Goal: Task Accomplishment & Management: Use online tool/utility

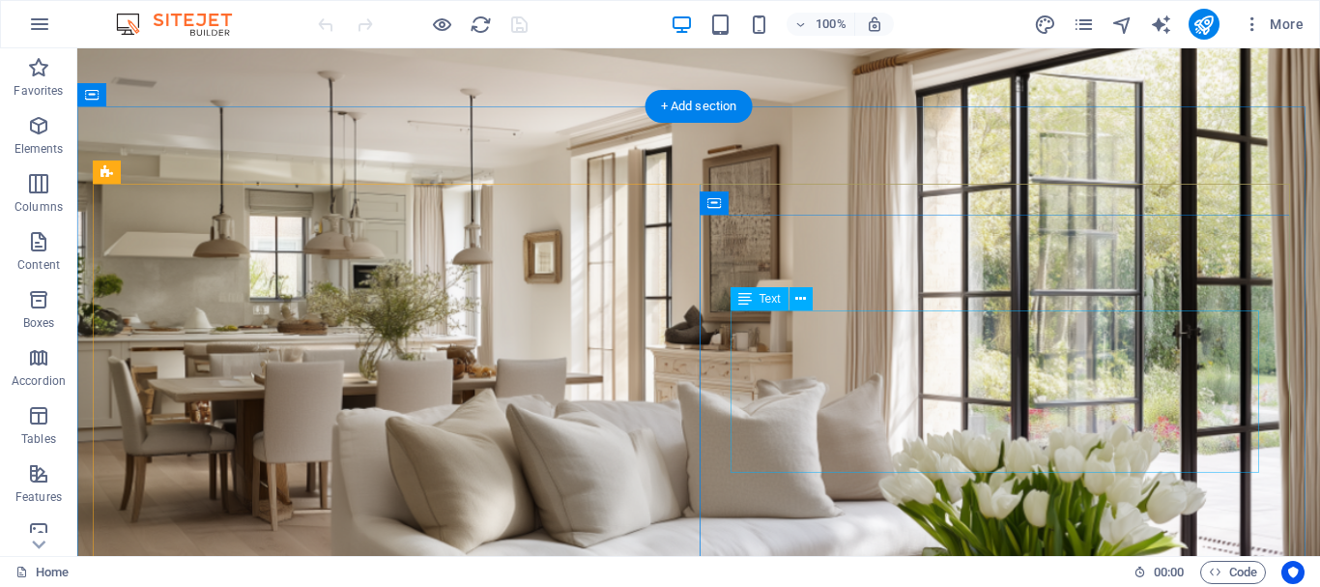
scroll to position [97, 0]
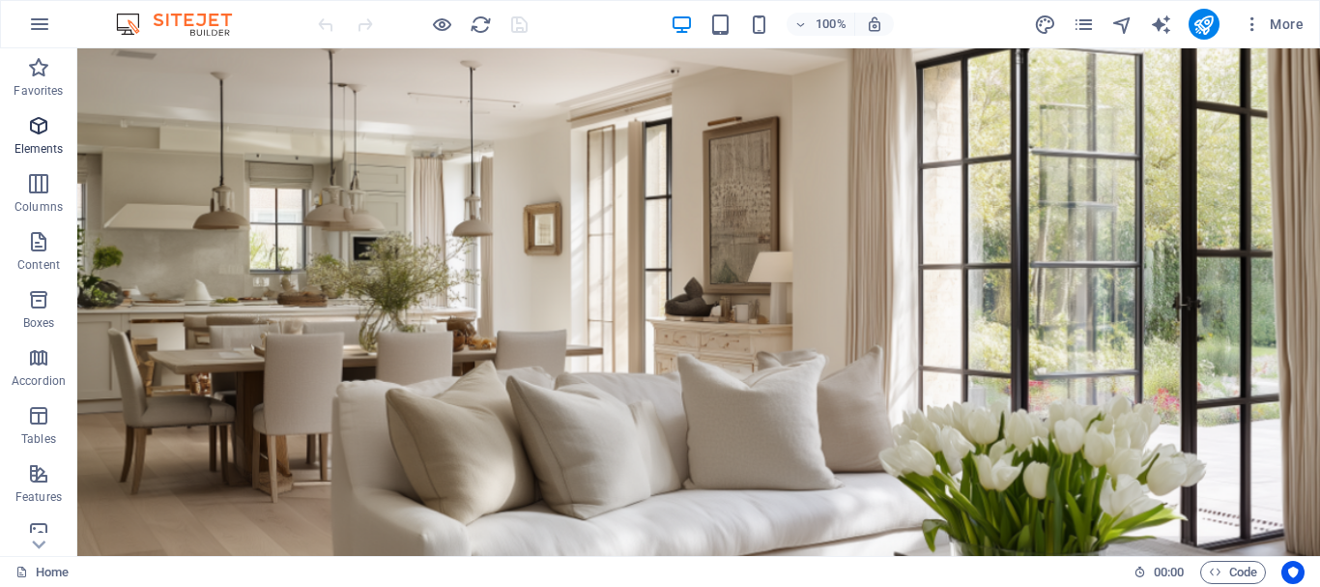
click at [34, 128] on icon "button" at bounding box center [38, 125] width 23 height 23
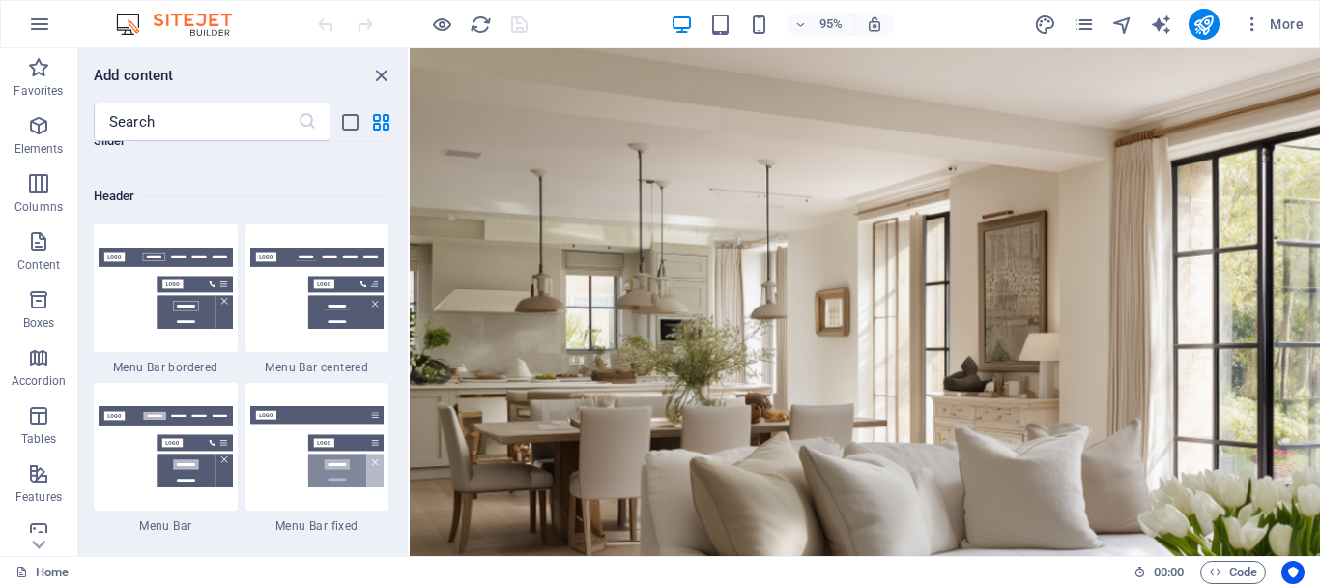
scroll to position [0, 0]
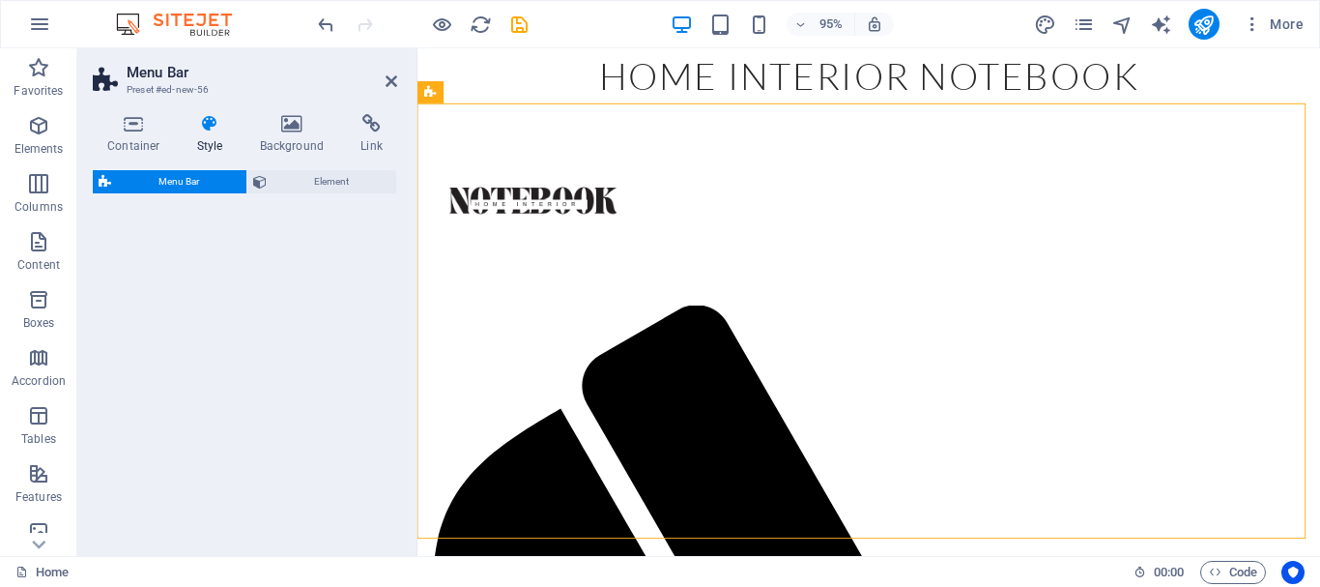
select select "rem"
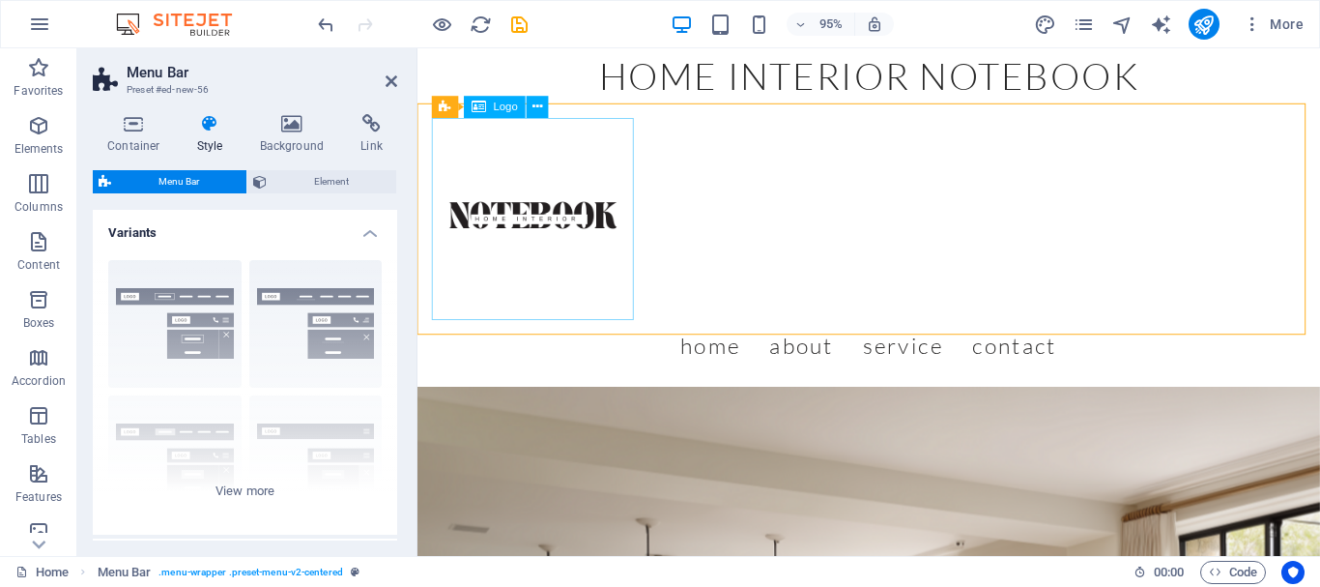
click at [538, 225] on div at bounding box center [892, 228] width 919 height 213
select select "px"
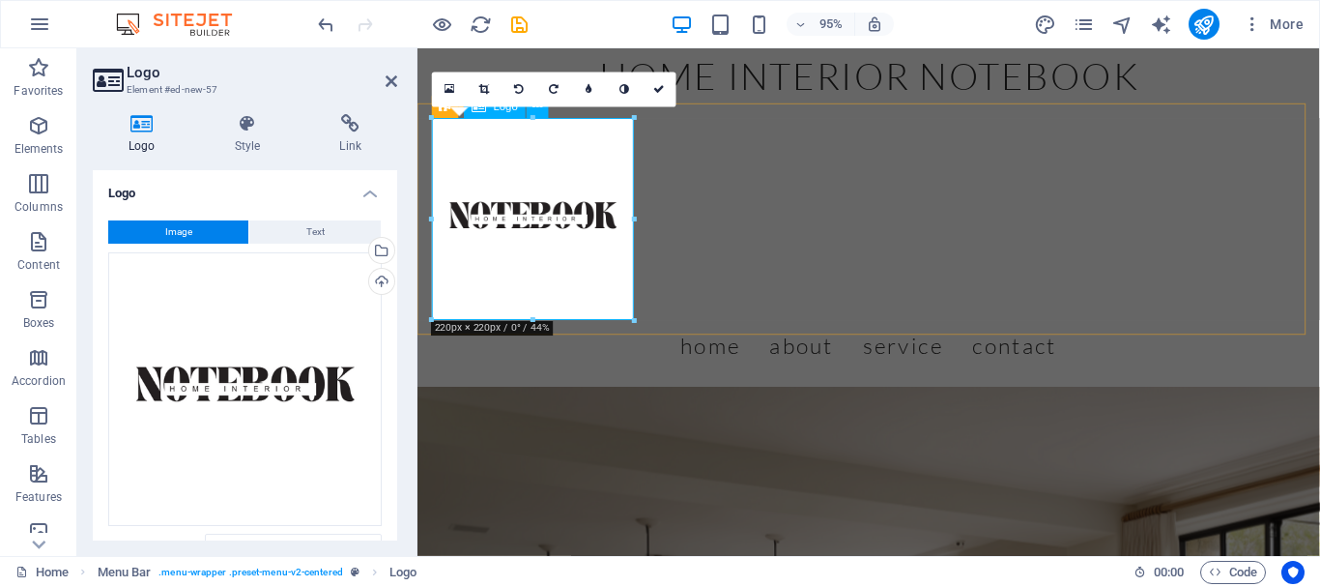
drag, startPoint x: 1053, startPoint y: 167, endPoint x: 612, endPoint y: 137, distance: 442.7
drag, startPoint x: 1052, startPoint y: 165, endPoint x: 614, endPoint y: 152, distance: 439.0
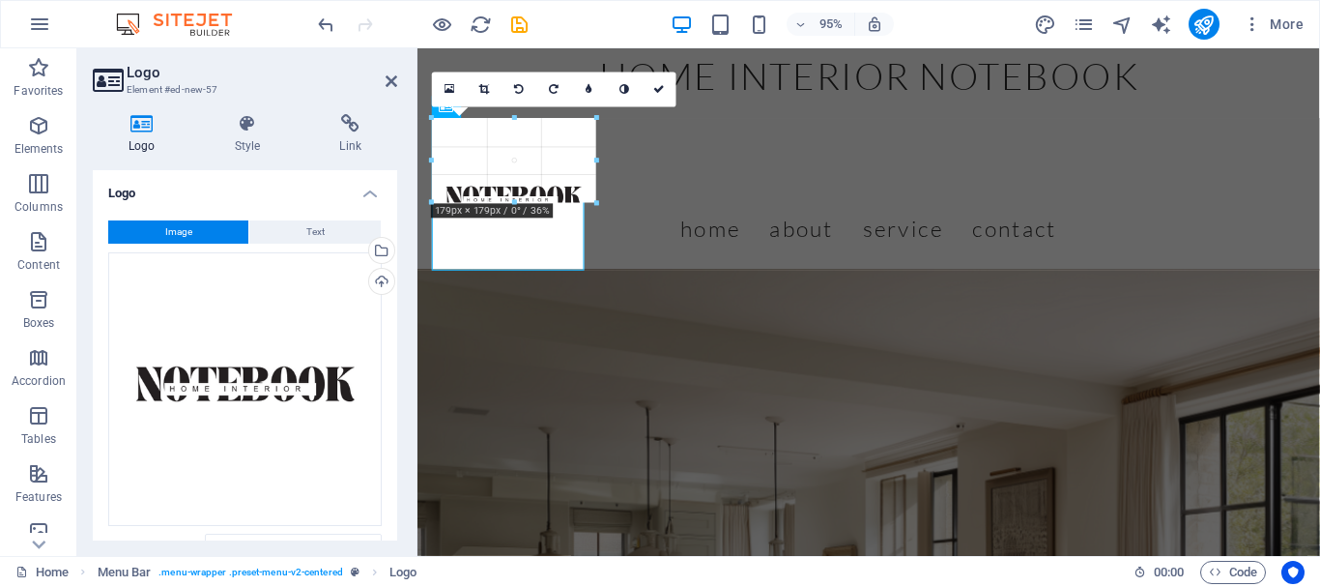
drag, startPoint x: 433, startPoint y: 321, endPoint x: 145, endPoint y: 127, distance: 347.4
type input "92"
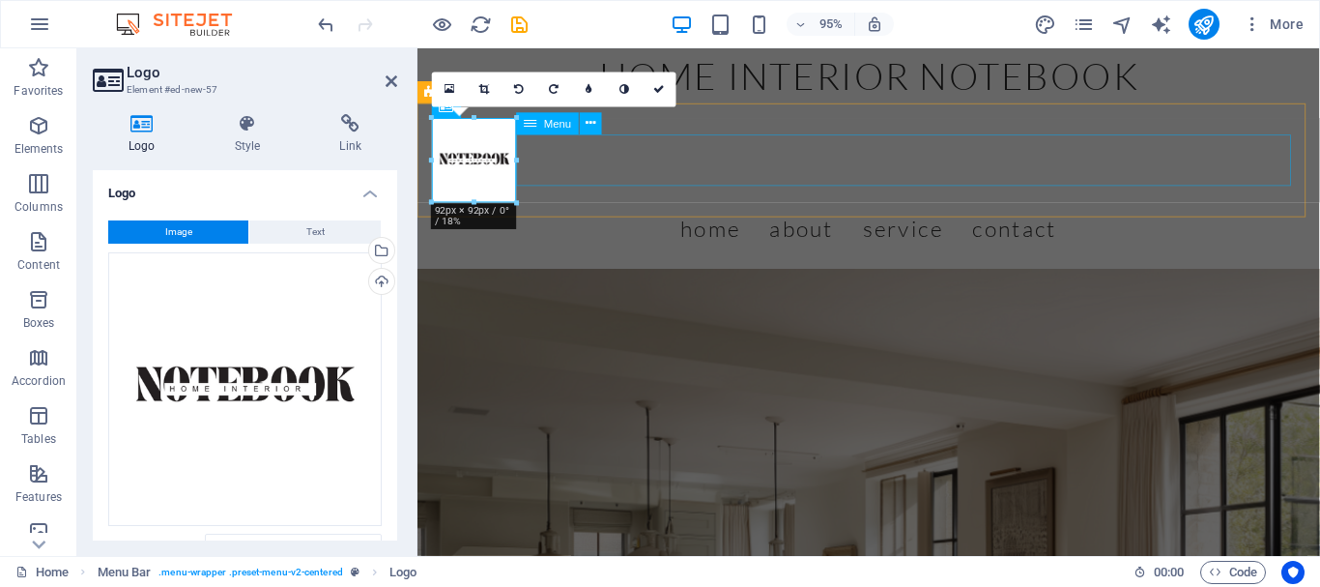
click at [1241, 211] on nav "Home About Service Contact" at bounding box center [892, 238] width 919 height 54
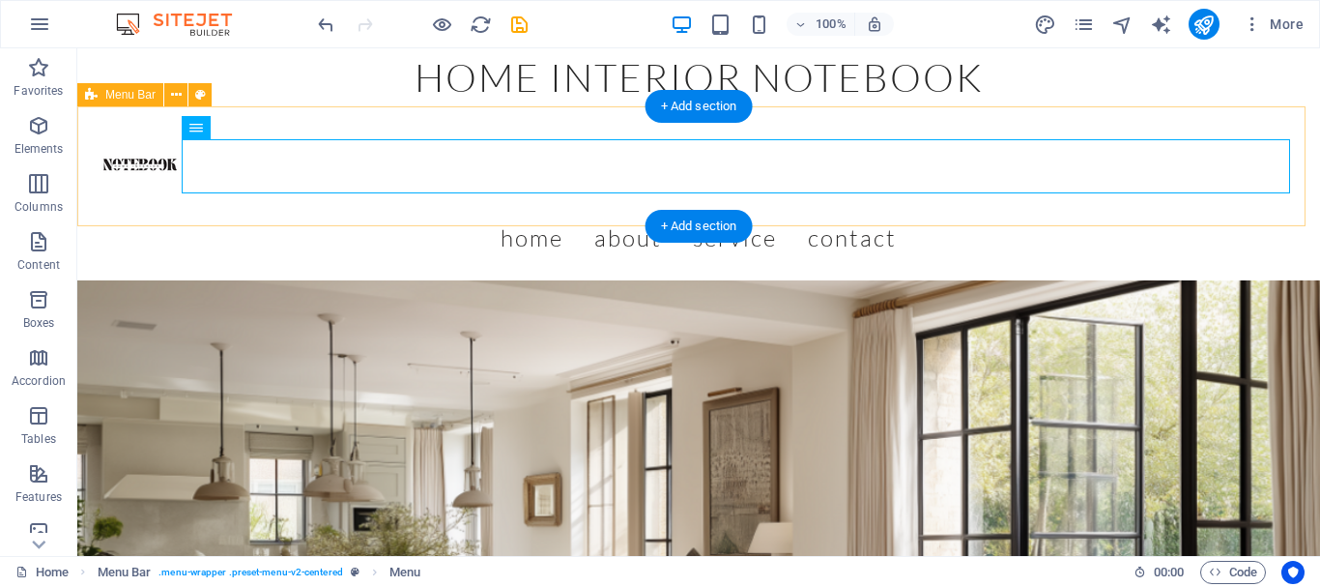
click at [1265, 122] on div "Menu Home About Service Contact" at bounding box center [698, 193] width 1243 height 174
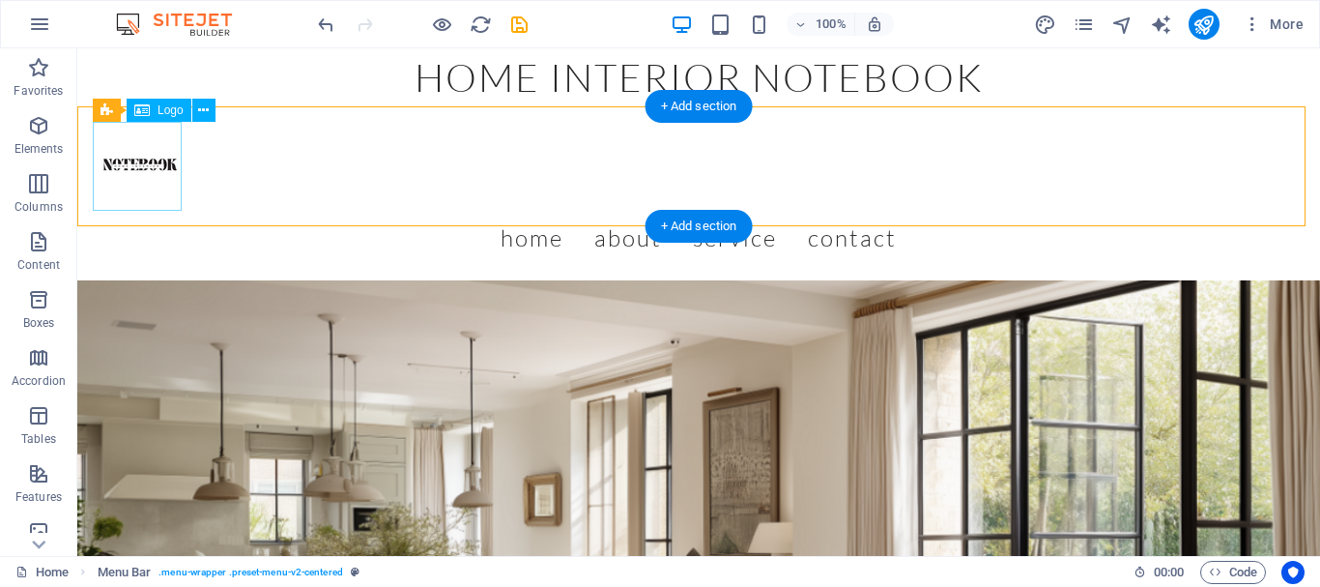
click at [139, 168] on div at bounding box center [699, 166] width 1206 height 89
click at [180, 211] on div "Menu Home About Service Contact" at bounding box center [698, 193] width 1243 height 174
select select "rem"
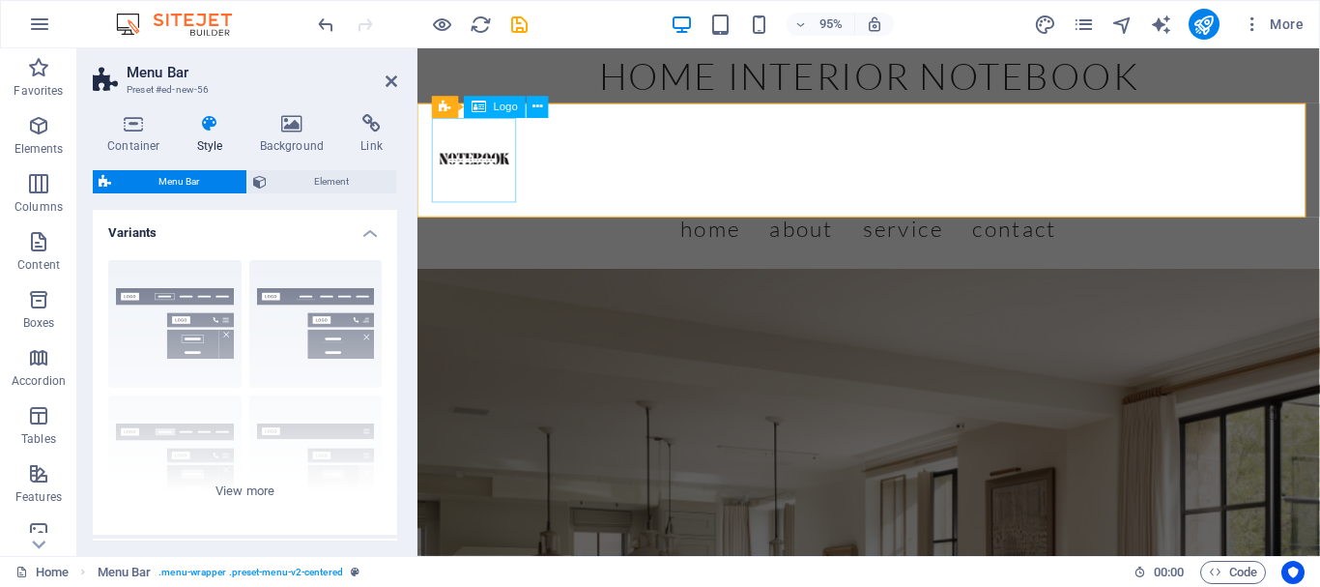
click at [473, 167] on div at bounding box center [892, 166] width 919 height 89
click at [488, 171] on div at bounding box center [892, 166] width 919 height 89
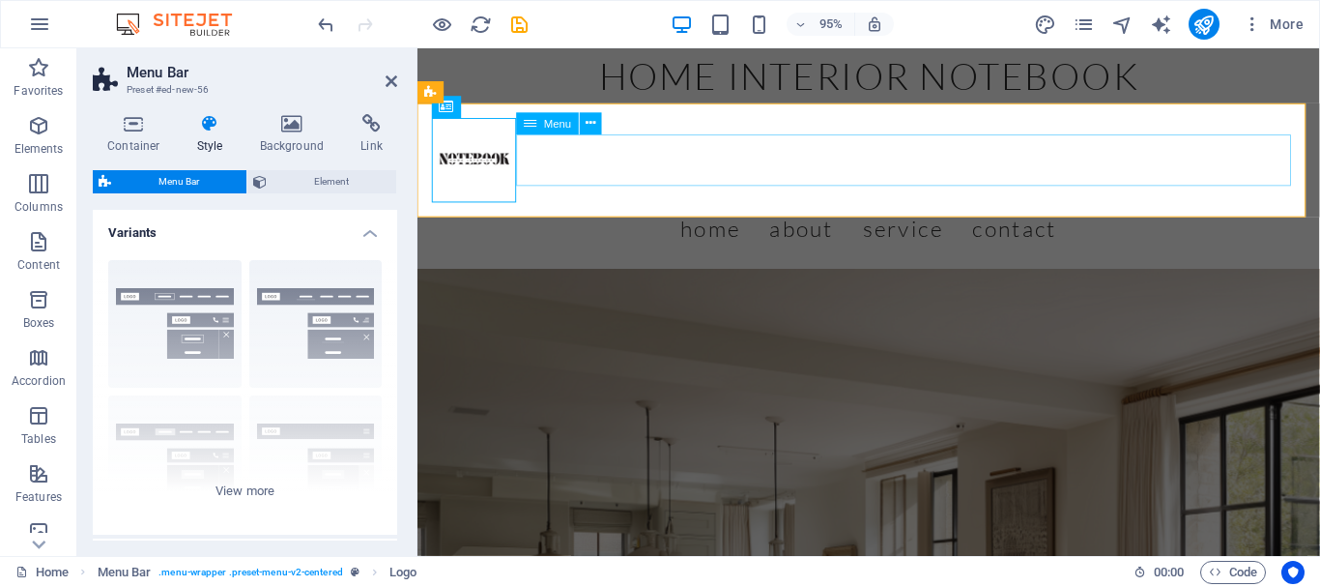
click at [777, 211] on nav "Home About Service Contact" at bounding box center [892, 238] width 919 height 54
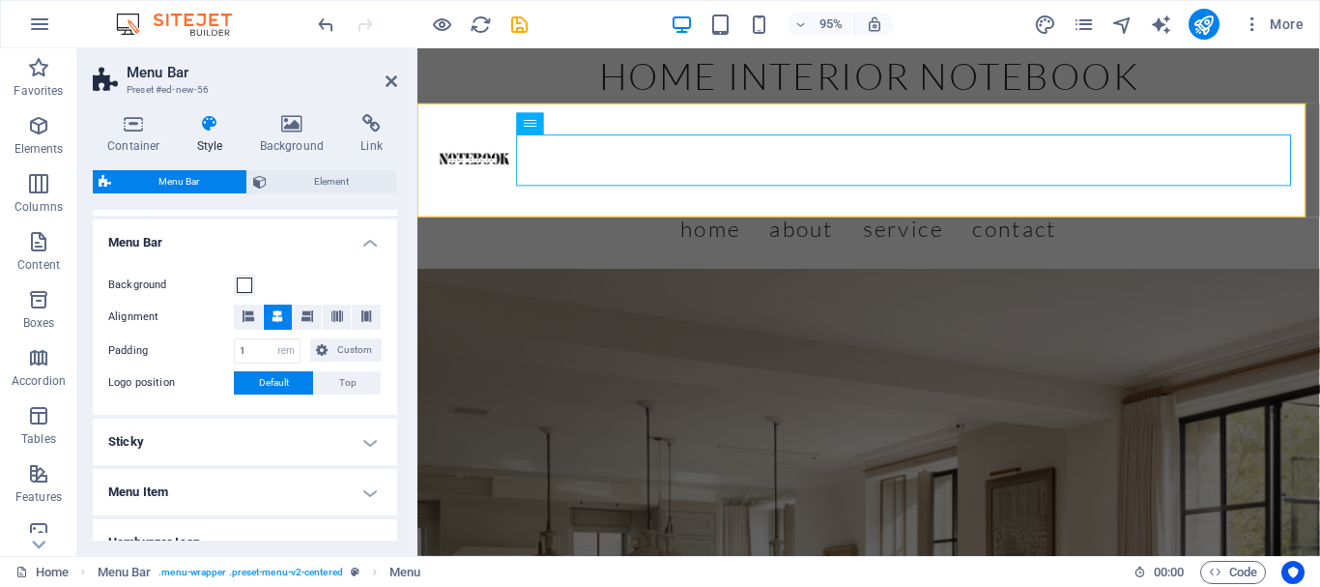
scroll to position [290, 0]
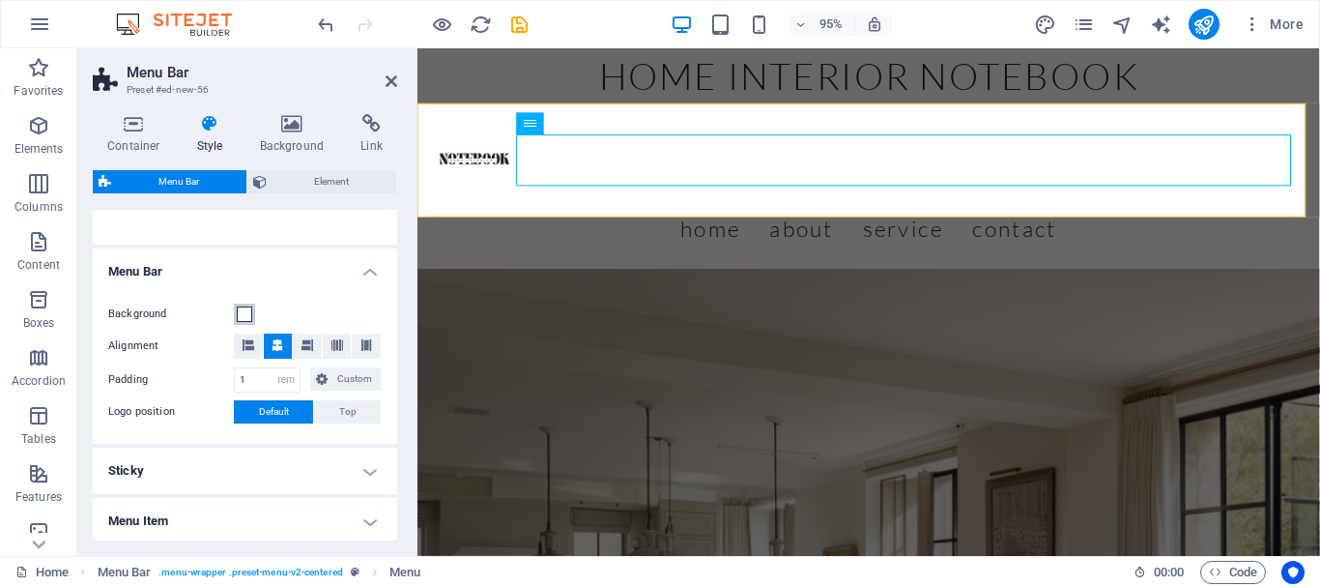
click at [241, 311] on span at bounding box center [244, 313] width 15 height 15
click at [0, 0] on div "less Background color #ffffff Primary color #[DATE] Secondary color #00639b Fon…" at bounding box center [0, 0] width 0 height 0
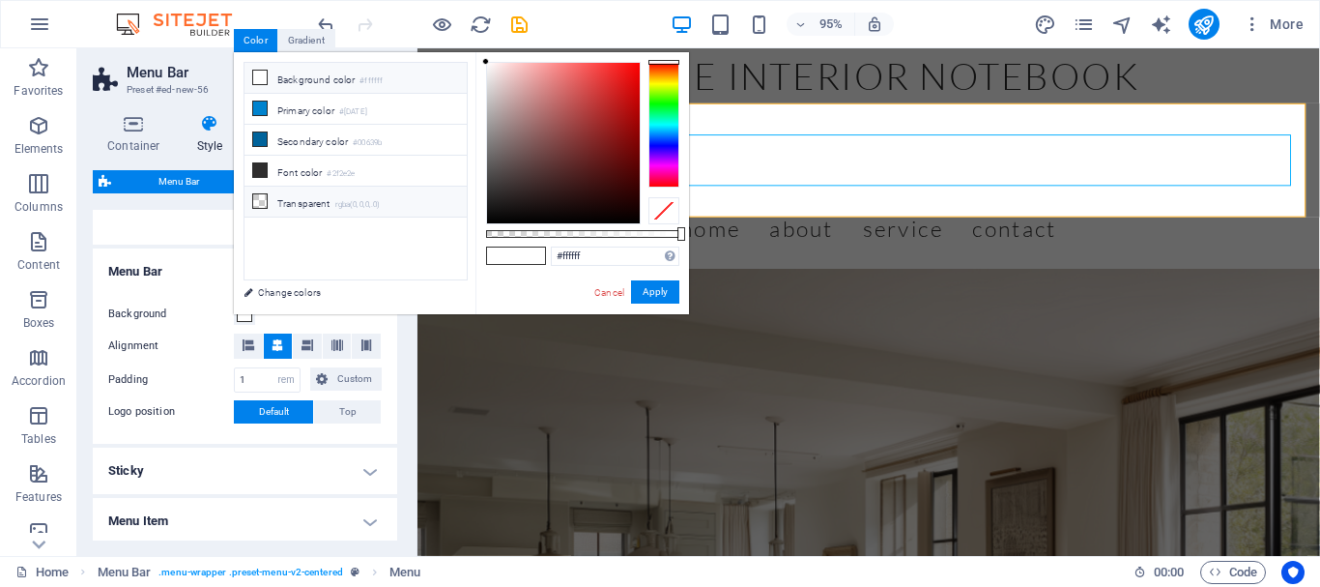
click at [281, 199] on li "Transparent rgba(0,0,0,.0)" at bounding box center [356, 202] width 222 height 31
type input "rgba(0, 0, 0, 0)"
click at [264, 195] on icon at bounding box center [260, 201] width 14 height 14
click at [659, 290] on button "Apply" at bounding box center [655, 291] width 48 height 23
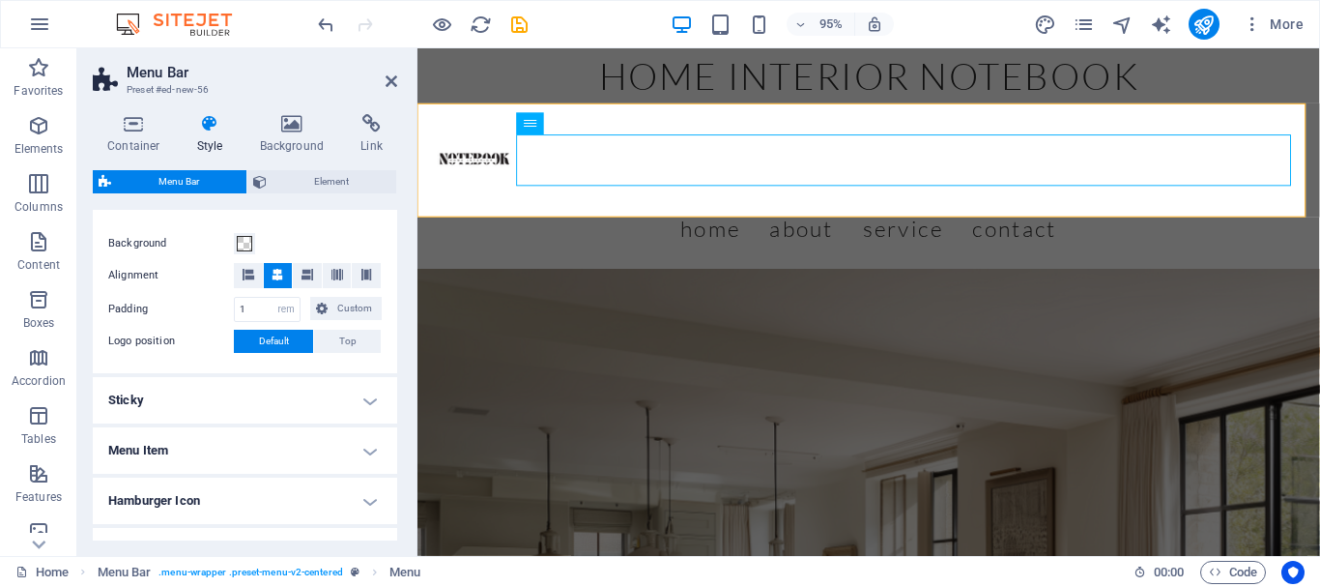
scroll to position [387, 0]
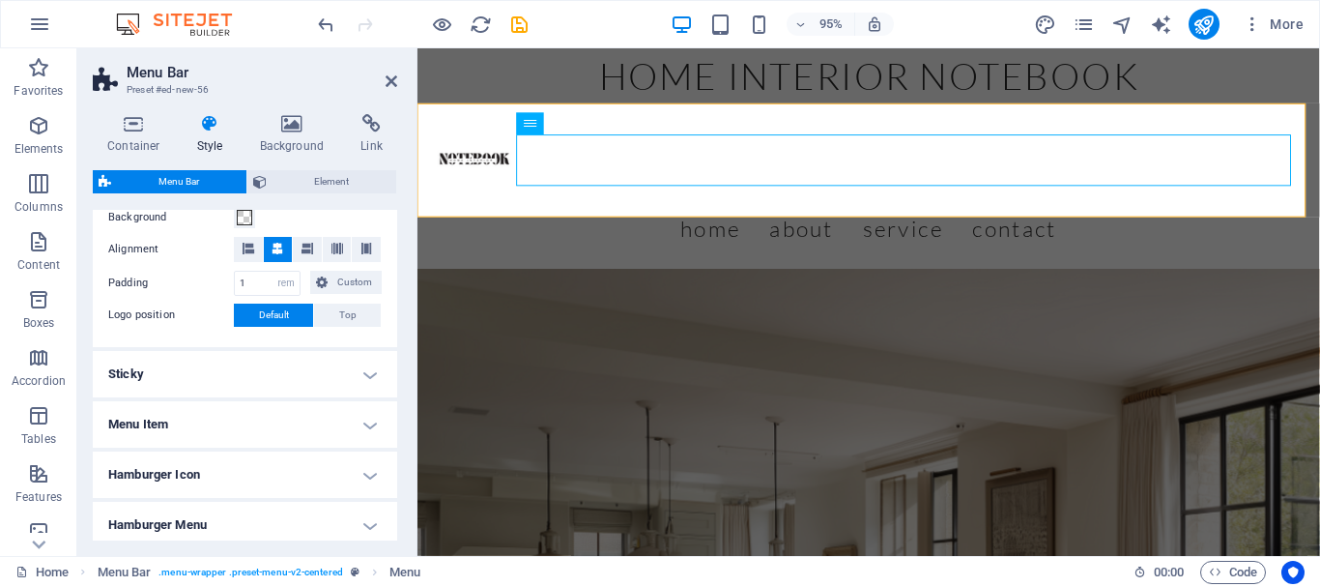
click at [368, 416] on h4 "Menu Item" at bounding box center [245, 424] width 304 height 46
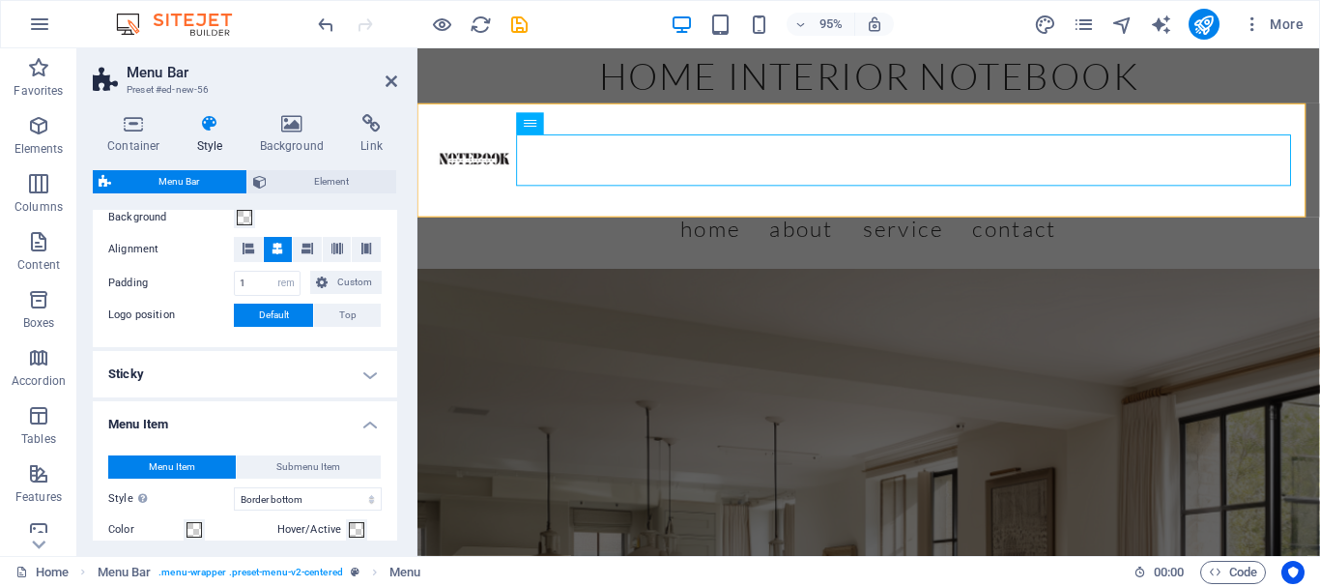
click at [368, 416] on h4 "Menu Item" at bounding box center [245, 418] width 304 height 35
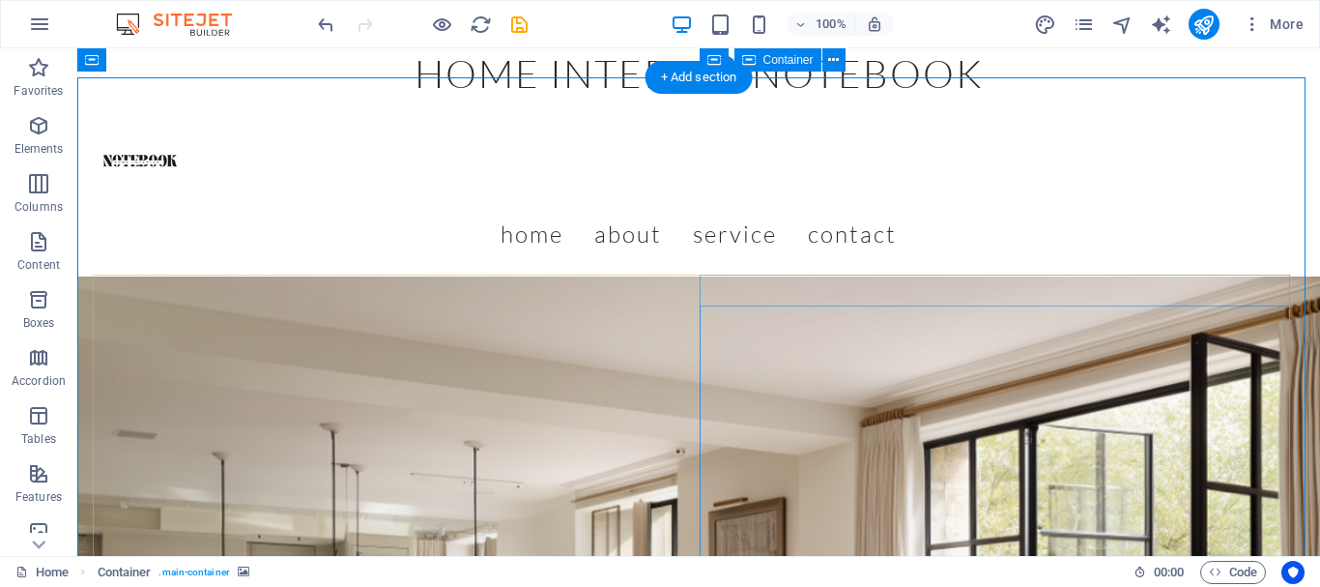
scroll to position [0, 0]
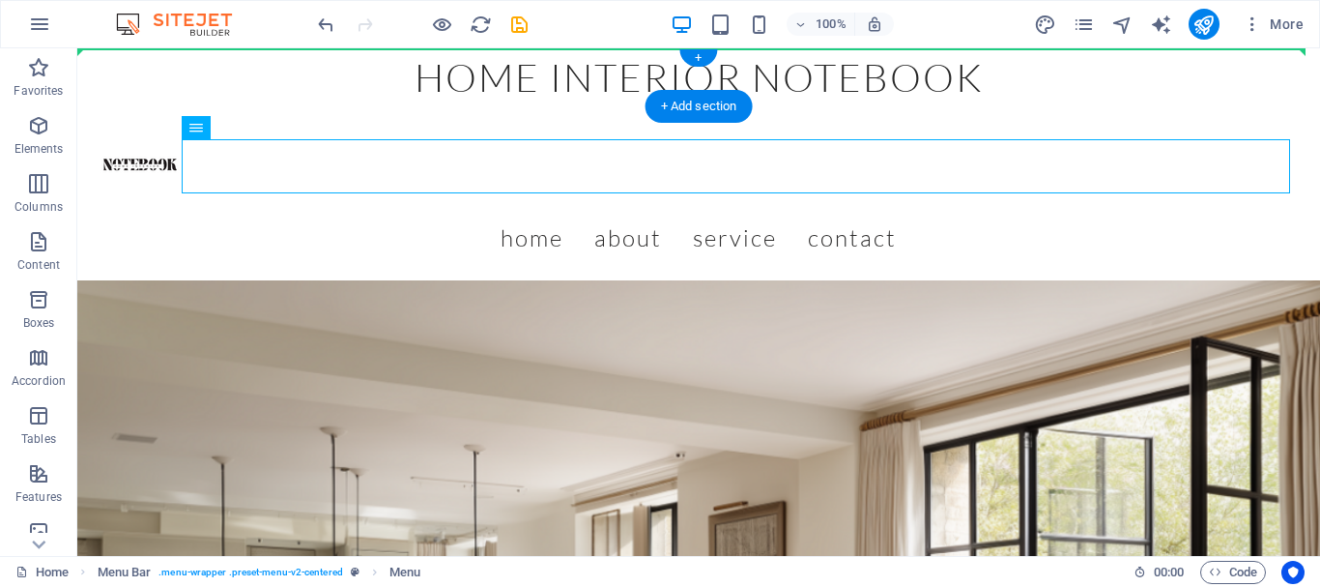
drag, startPoint x: 881, startPoint y: 161, endPoint x: 883, endPoint y: 62, distance: 99.6
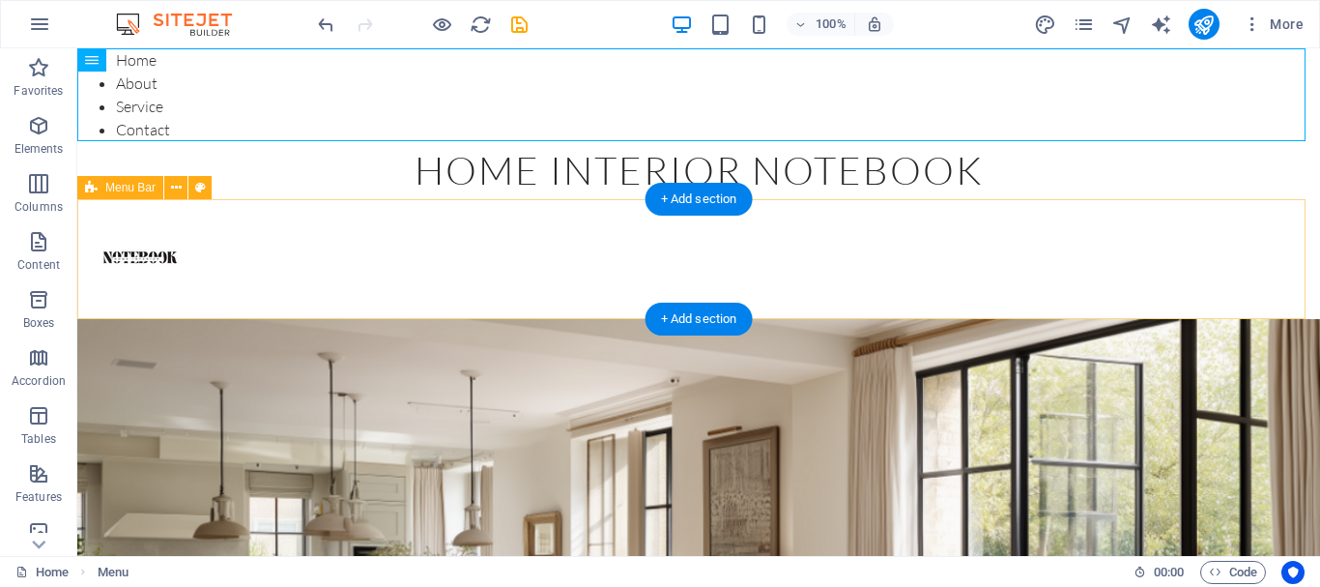
click at [1039, 290] on div "Menu" at bounding box center [698, 259] width 1243 height 120
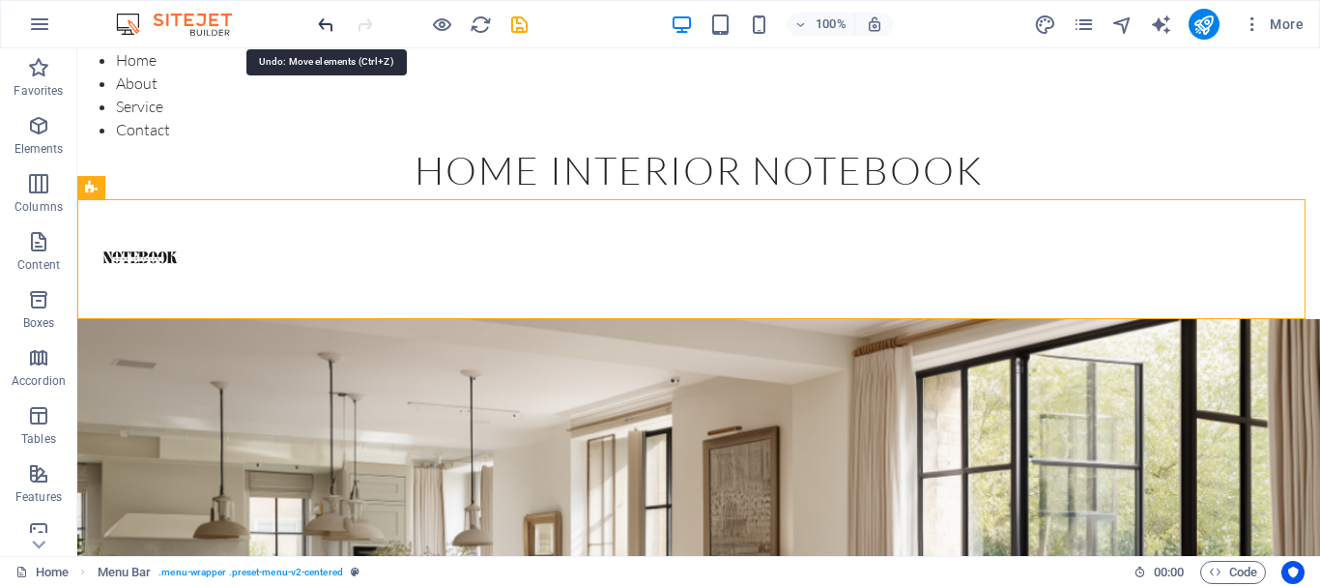
click at [329, 20] on icon "undo" at bounding box center [326, 25] width 22 height 22
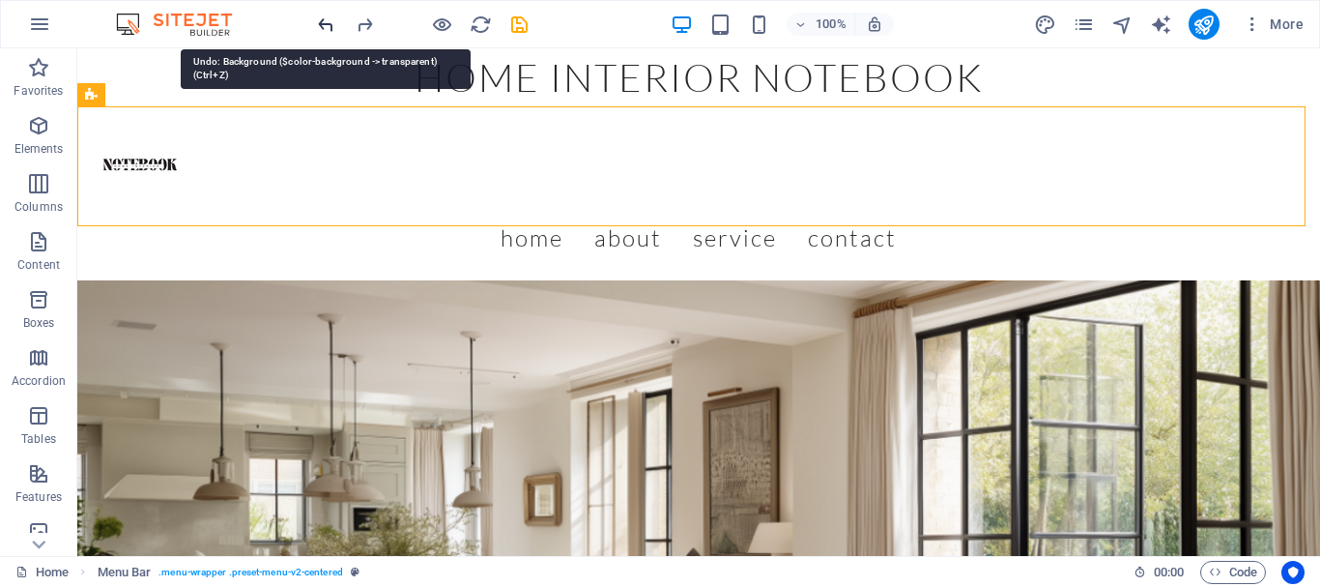
click at [321, 22] on icon "undo" at bounding box center [326, 25] width 22 height 22
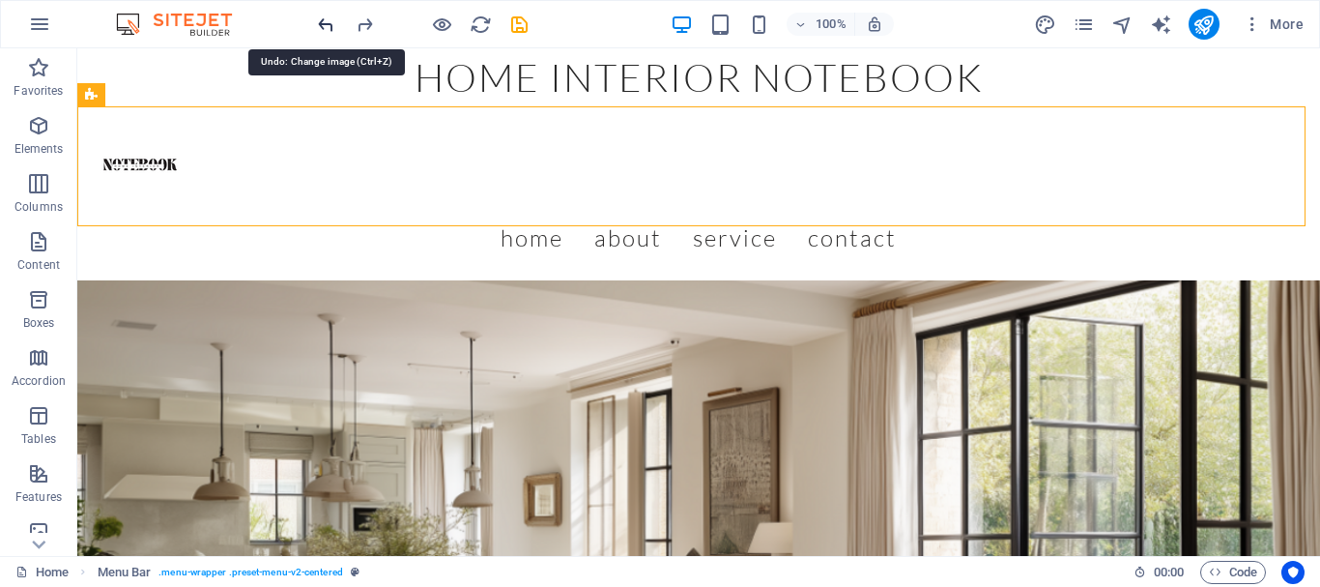
click at [321, 22] on icon "undo" at bounding box center [326, 25] width 22 height 22
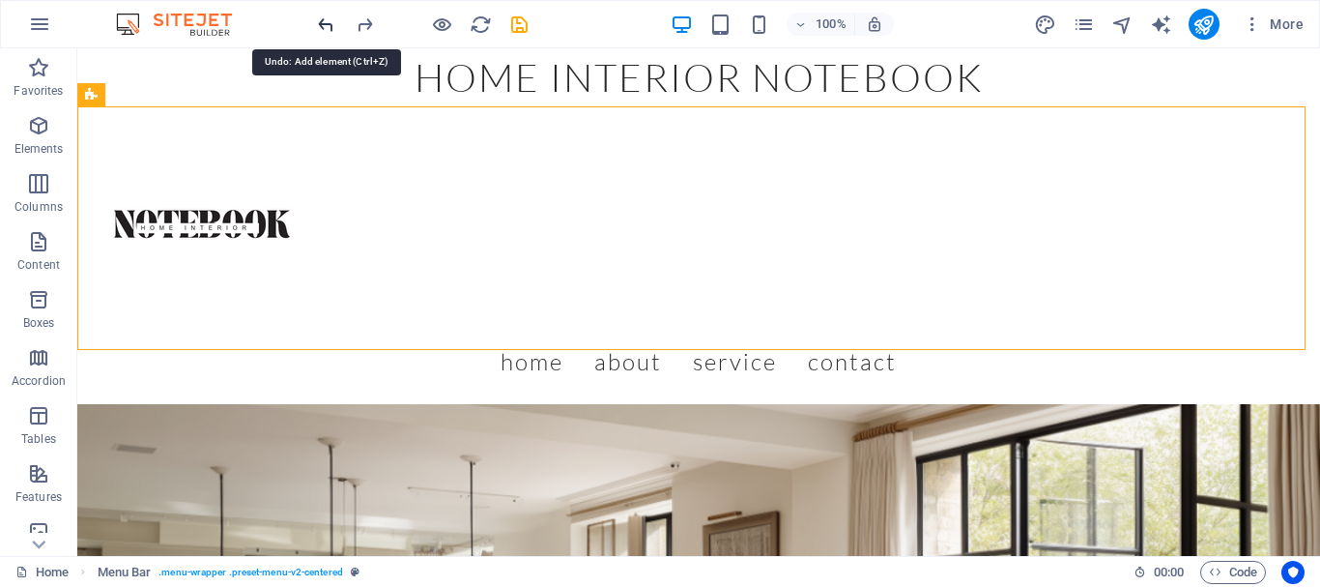
click at [321, 22] on icon "undo" at bounding box center [326, 25] width 22 height 22
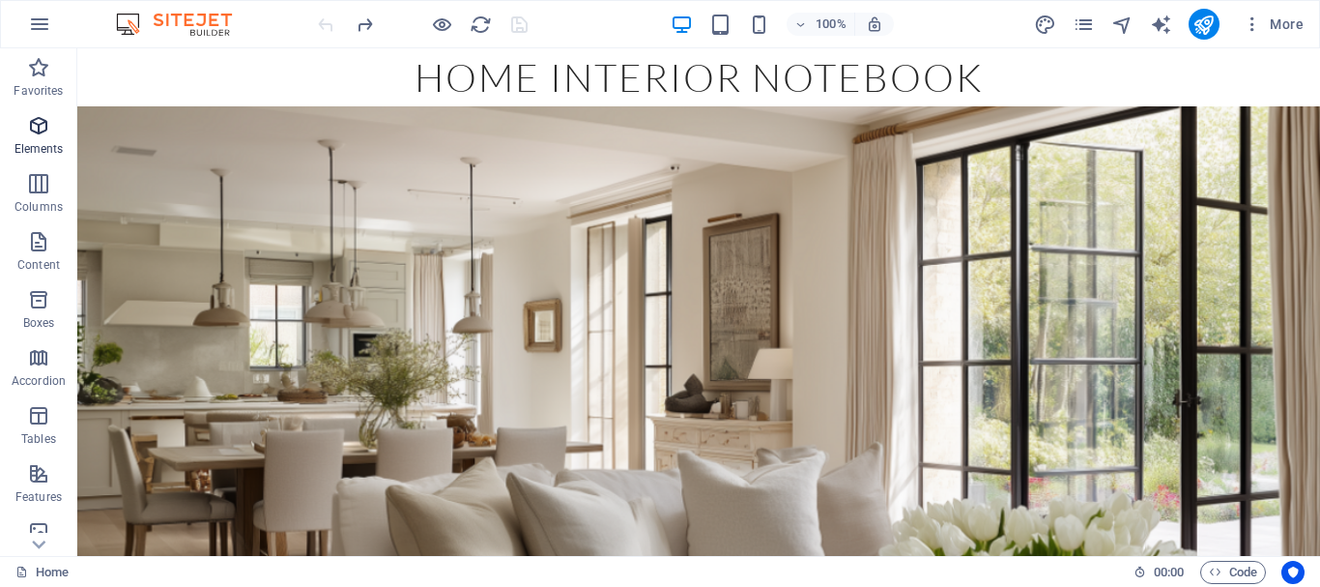
click at [35, 128] on icon "button" at bounding box center [38, 125] width 23 height 23
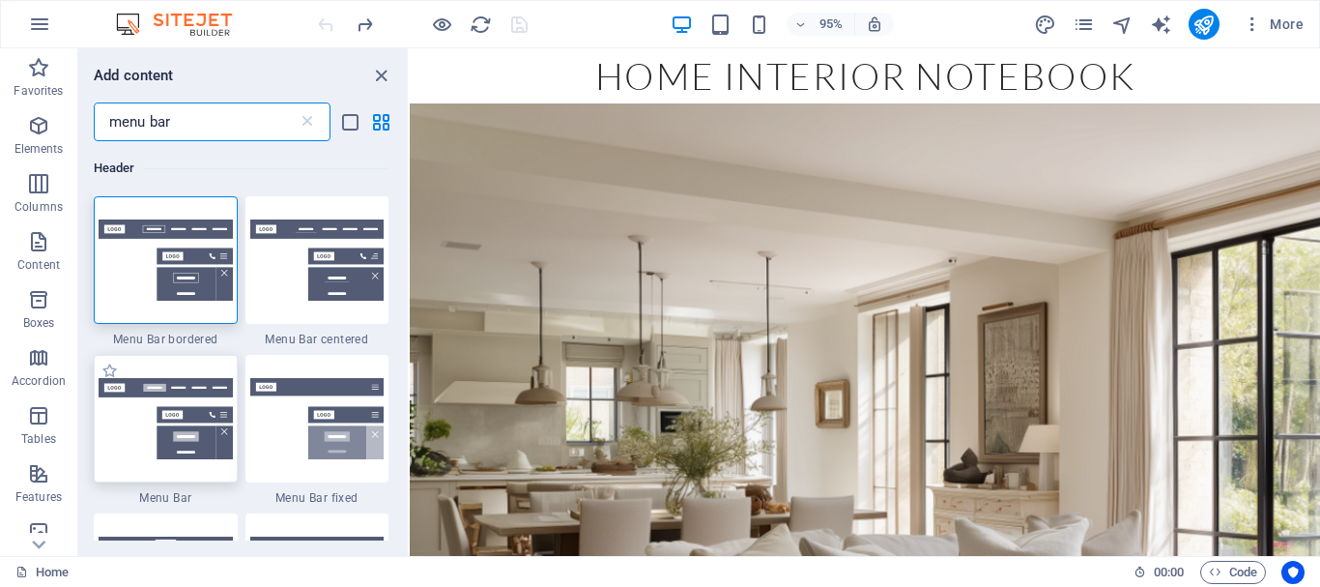
type input "menu bar"
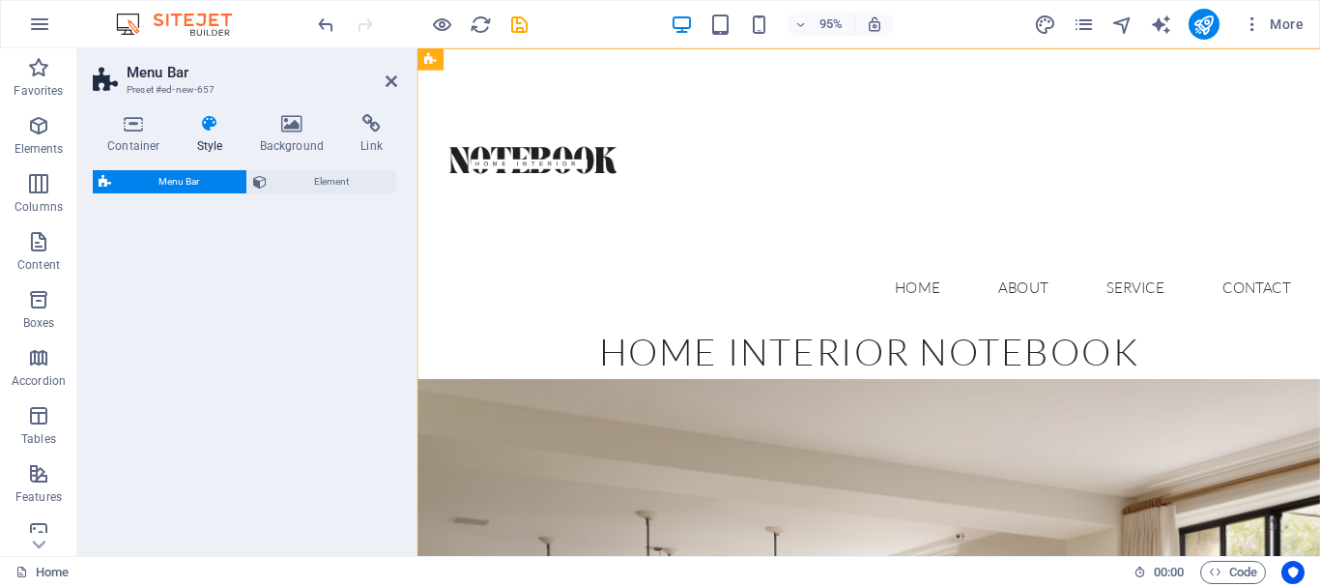
select select "rem"
select select "preset-menu-v2-default"
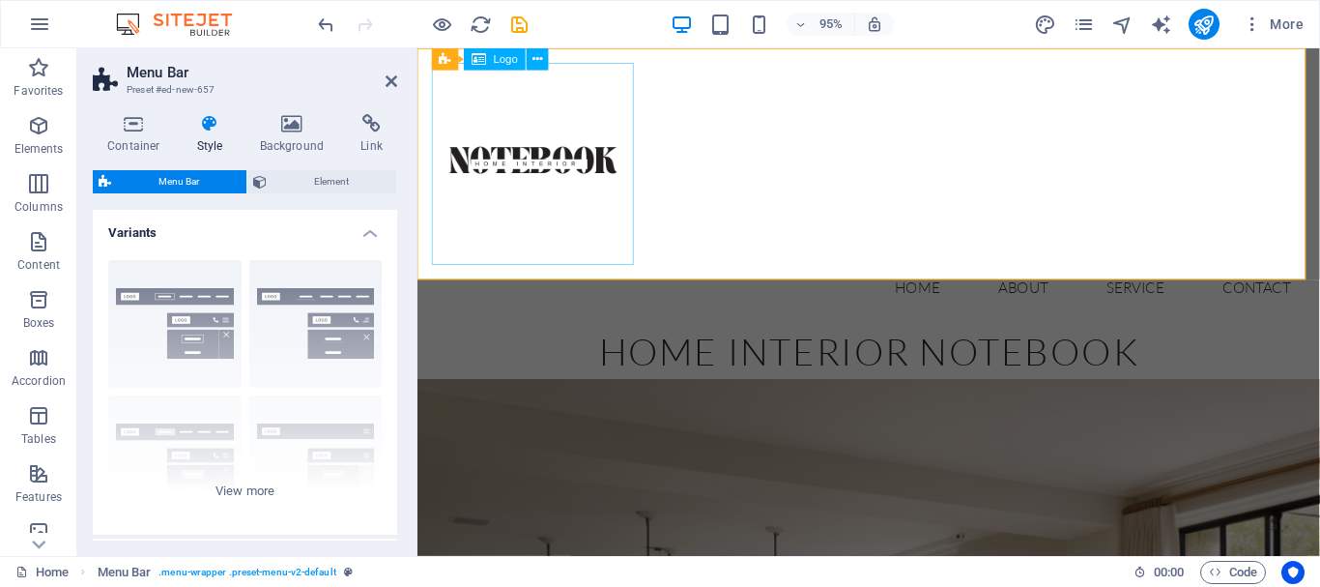
click at [543, 155] on div at bounding box center [892, 170] width 919 height 213
click at [610, 117] on div at bounding box center [892, 170] width 919 height 213
click at [642, 67] on div at bounding box center [892, 170] width 919 height 213
select select "px"
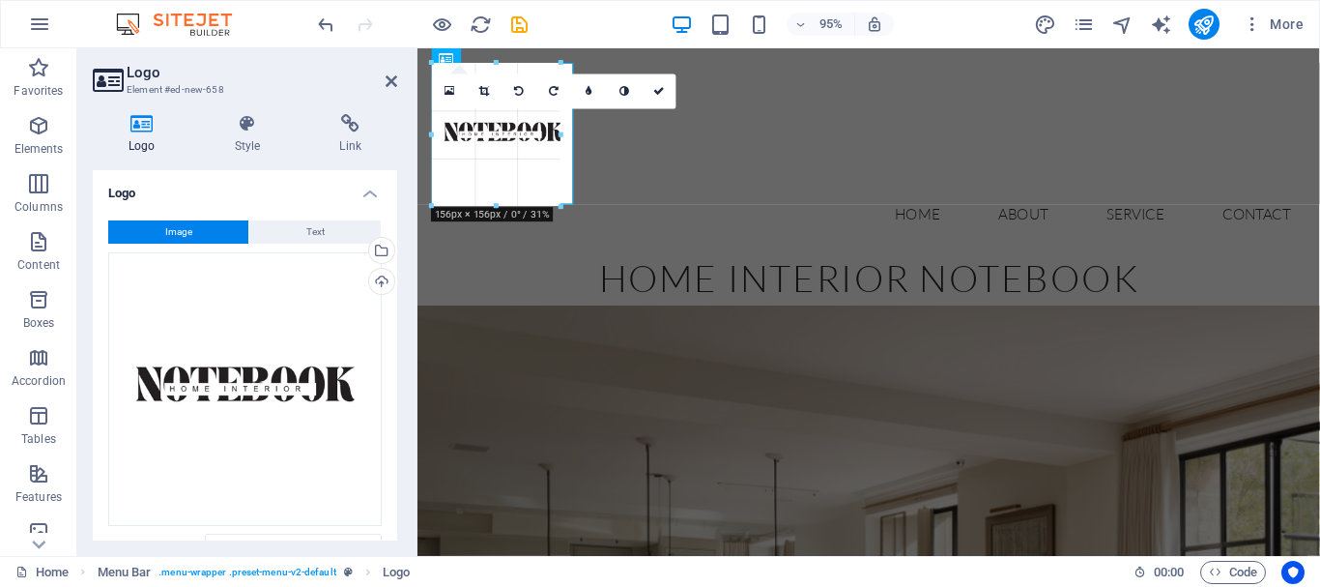
drag, startPoint x: 634, startPoint y: 63, endPoint x: 430, endPoint y: 140, distance: 218.1
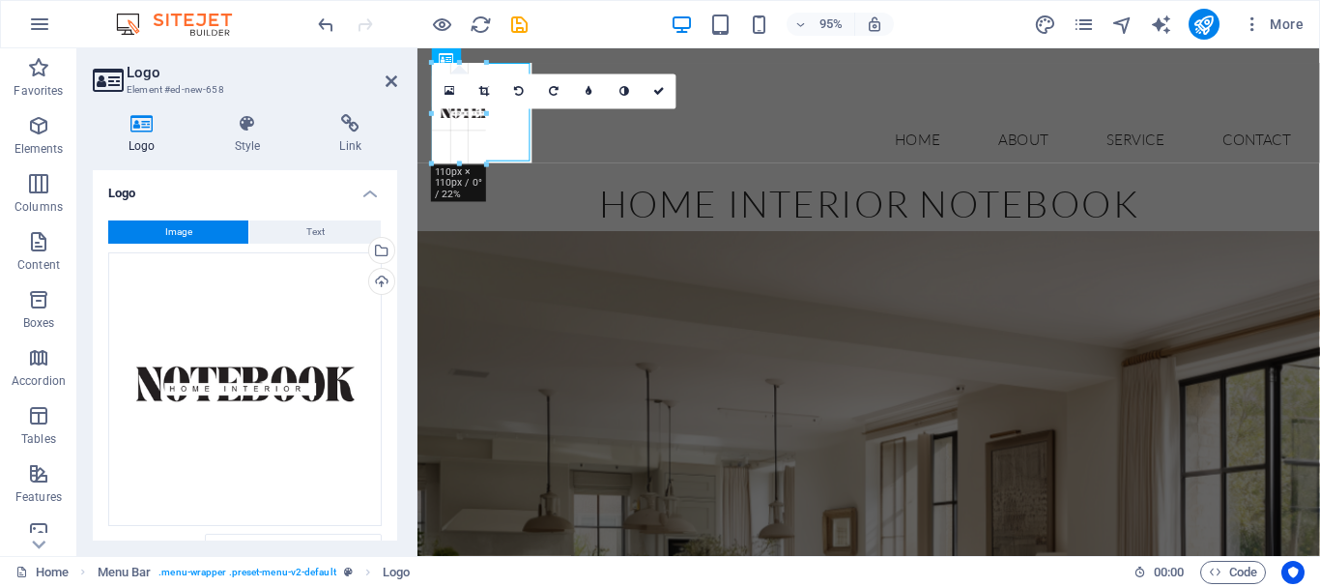
drag, startPoint x: 496, startPoint y: 189, endPoint x: 490, endPoint y: 111, distance: 78.5
type input "59"
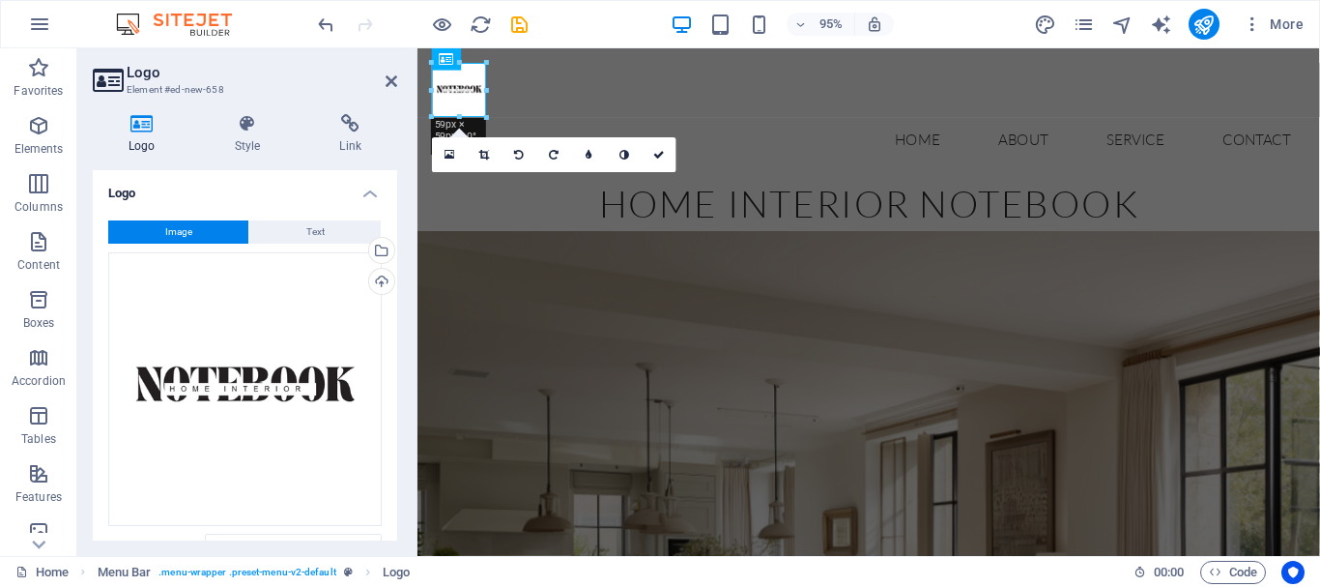
click at [278, 190] on h4 "Logo" at bounding box center [245, 187] width 304 height 35
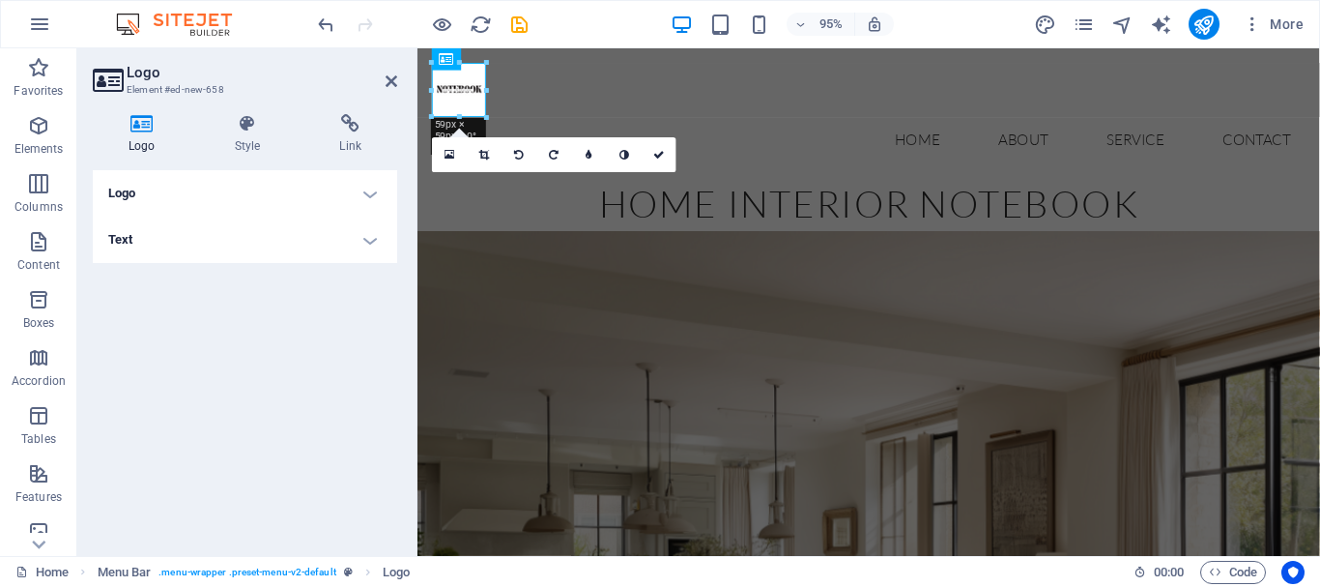
click at [278, 190] on h4 "Logo" at bounding box center [245, 193] width 304 height 46
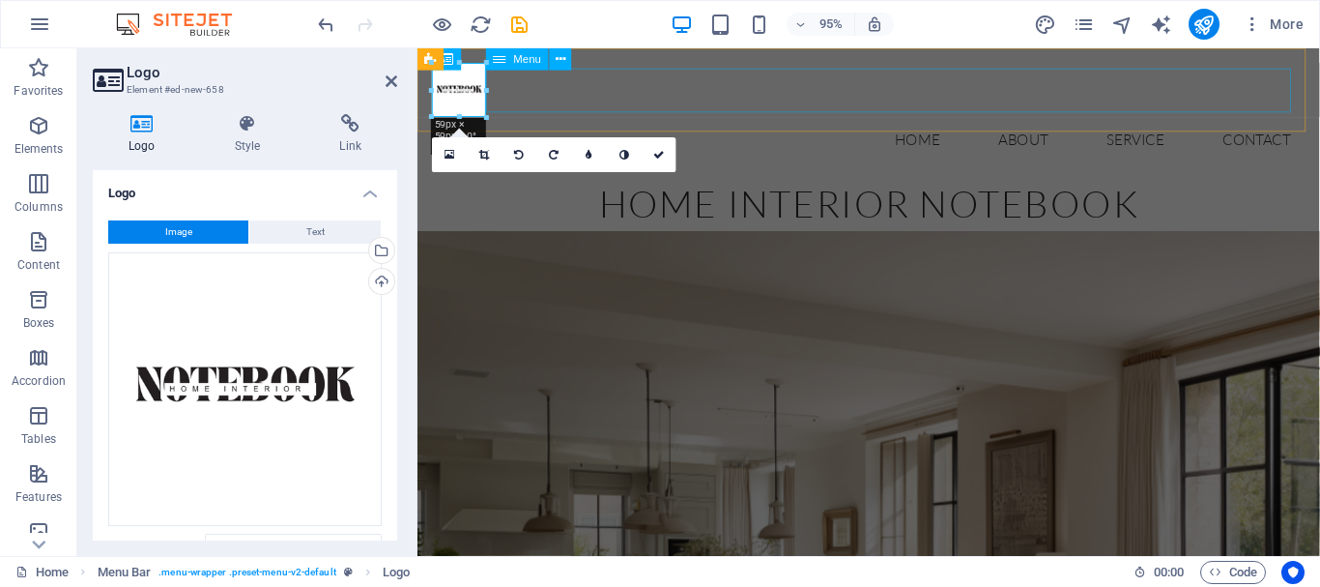
click at [623, 121] on nav "Home About Service Contact" at bounding box center [892, 144] width 919 height 46
